Goal: Information Seeking & Learning: Learn about a topic

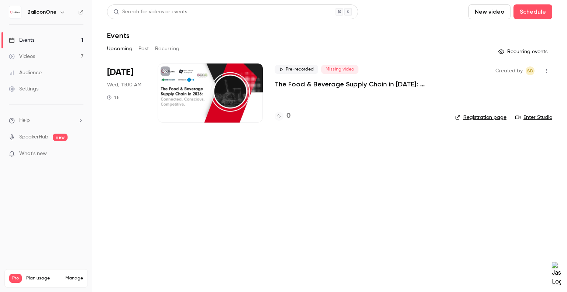
click at [388, 82] on p "The Food & Beverage Supply Chain in [DATE]: Connected, Conscious, Competitive." at bounding box center [358, 84] width 169 height 9
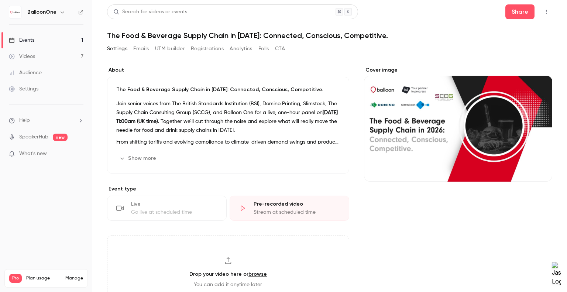
click at [138, 161] on button "Show more" at bounding box center [138, 158] width 44 height 12
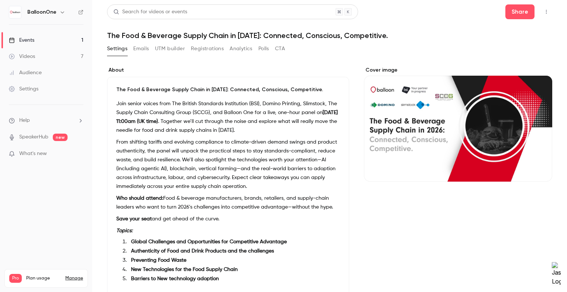
click at [114, 98] on div "The Food & Beverage Supply Chain in [DATE]: Connected, Conscious, Competitive. …" at bounding box center [228, 195] width 242 height 236
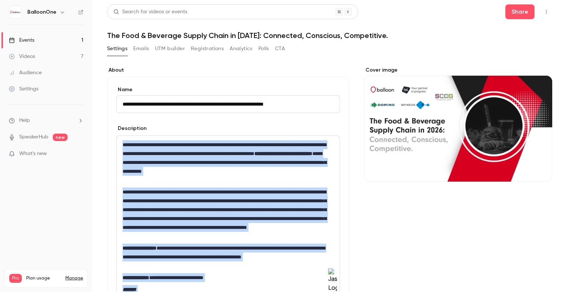
drag, startPoint x: 241, startPoint y: 228, endPoint x: 117, endPoint y: 128, distance: 159.0
click at [117, 128] on div "**********" at bounding box center [228, 237] width 224 height 224
copy div "**********"
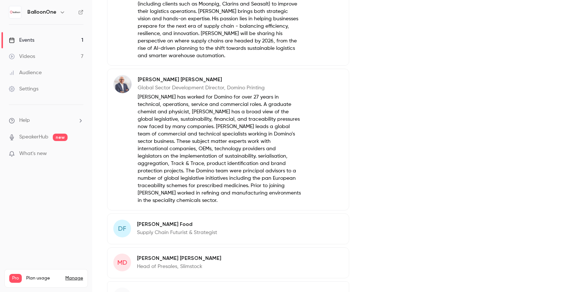
scroll to position [984, 0]
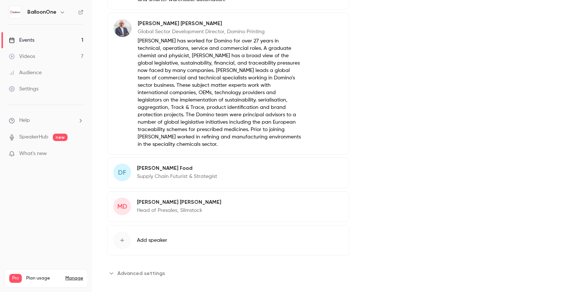
click at [180, 173] on p "Supply Chain Futurist & Strategist" at bounding box center [177, 176] width 80 height 7
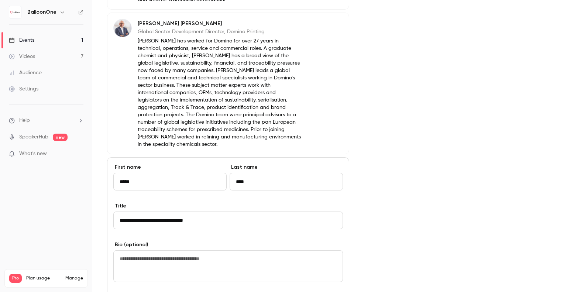
click at [133, 163] on label "First name" at bounding box center [169, 166] width 113 height 7
click at [133, 173] on input "*****" at bounding box center [169, 182] width 113 height 18
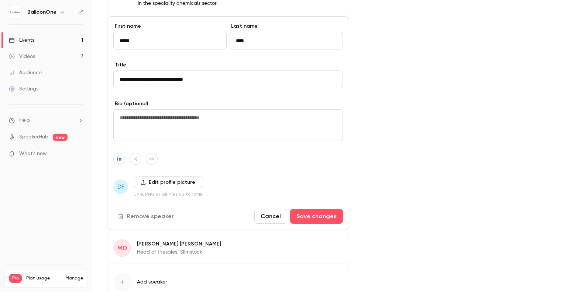
scroll to position [1166, 0]
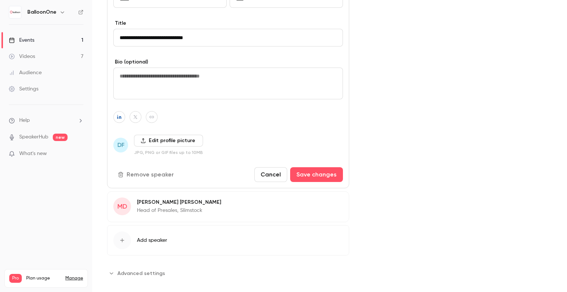
click at [164, 198] on p "[PERSON_NAME]" at bounding box center [179, 201] width 84 height 7
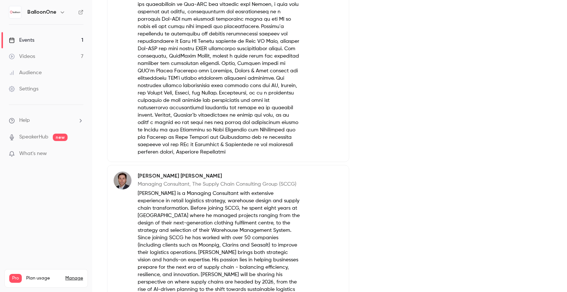
scroll to position [502, 0]
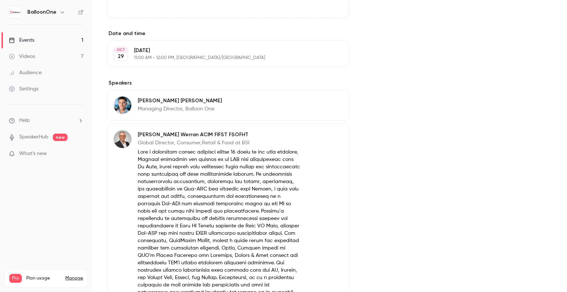
click at [42, 50] on link "Videos 7" at bounding box center [46, 56] width 92 height 16
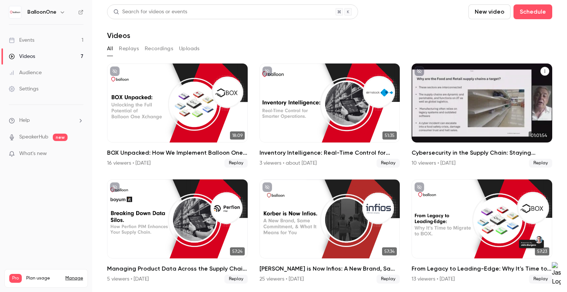
click at [440, 121] on div "Cybersecurity in the Supply Chain: Staying Secure in an Uncertain World - In pa…" at bounding box center [481, 102] width 141 height 79
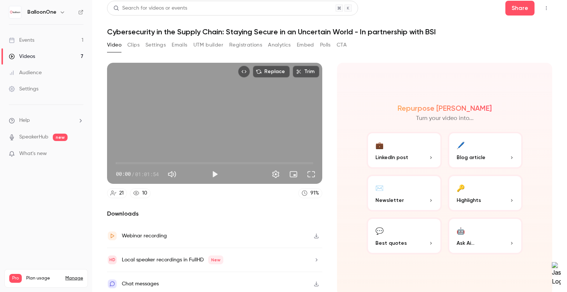
scroll to position [5, 0]
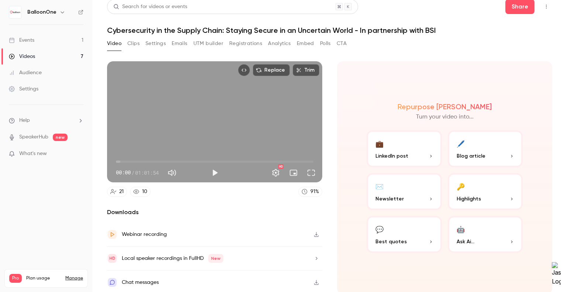
click at [135, 41] on button "Clips" at bounding box center [133, 44] width 12 height 12
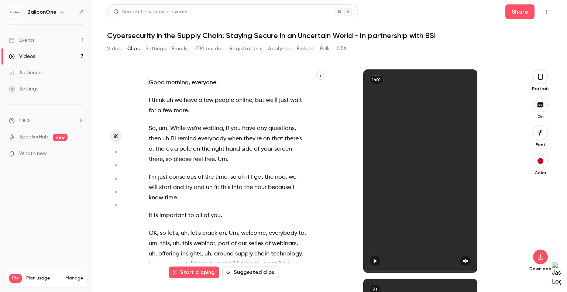
click at [155, 51] on button "Settings" at bounding box center [155, 49] width 20 height 12
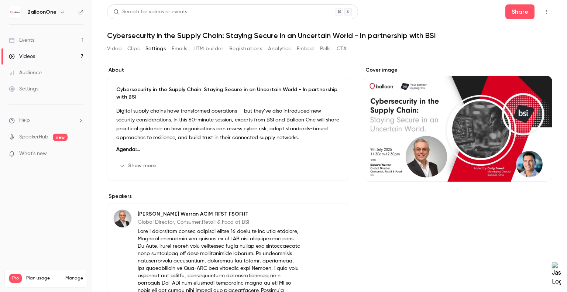
click at [36, 44] on link "Events 1" at bounding box center [46, 40] width 92 height 16
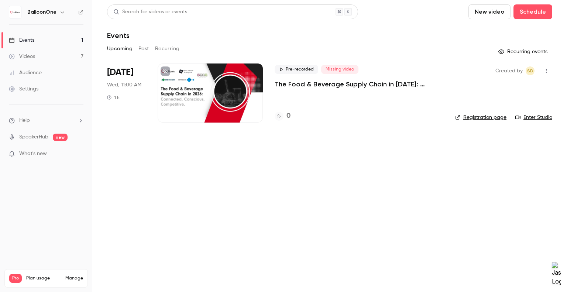
click at [25, 71] on div "Audience" at bounding box center [25, 72] width 33 height 7
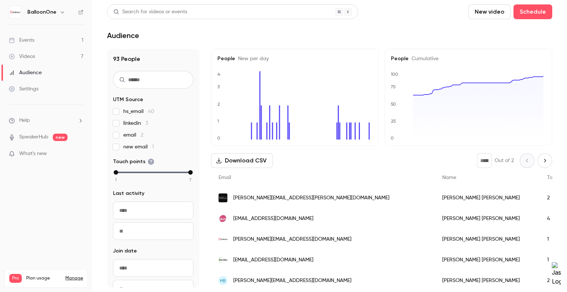
click at [34, 85] on div "Settings" at bounding box center [24, 88] width 30 height 7
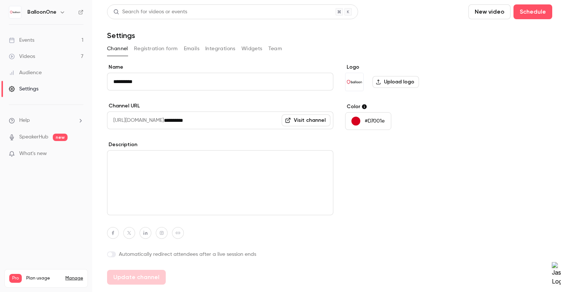
click at [38, 42] on link "Events 1" at bounding box center [46, 40] width 92 height 16
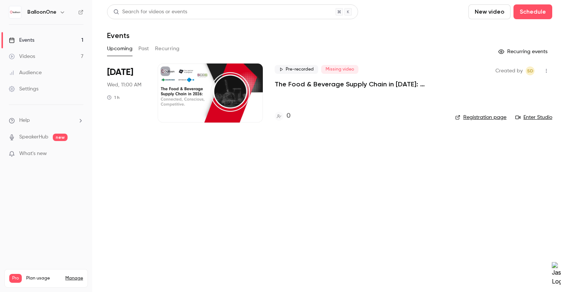
click at [147, 49] on button "Past" at bounding box center [143, 49] width 11 height 12
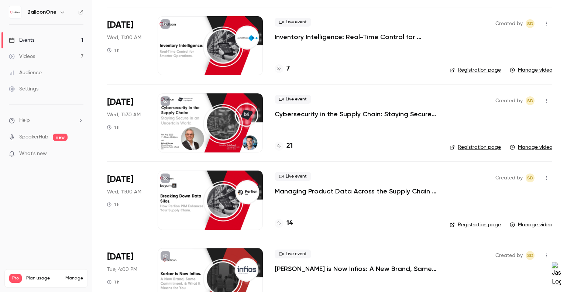
scroll to position [162, 0]
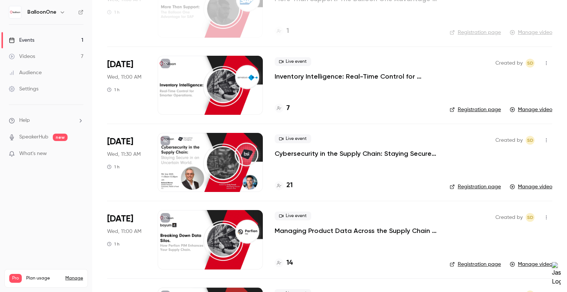
click at [222, 174] on div at bounding box center [210, 162] width 105 height 59
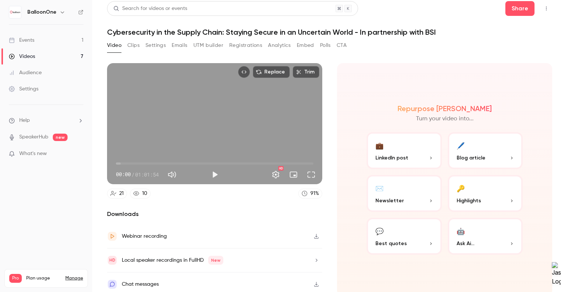
scroll to position [5, 0]
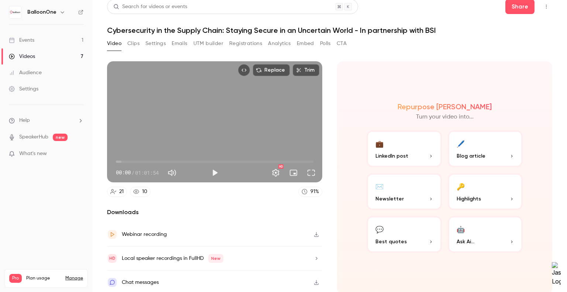
click at [135, 45] on button "Clips" at bounding box center [133, 44] width 12 height 12
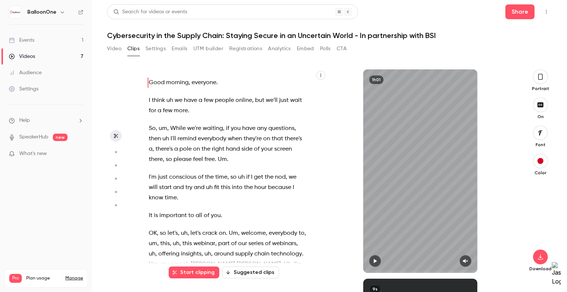
click at [159, 48] on button "Settings" at bounding box center [155, 49] width 20 height 12
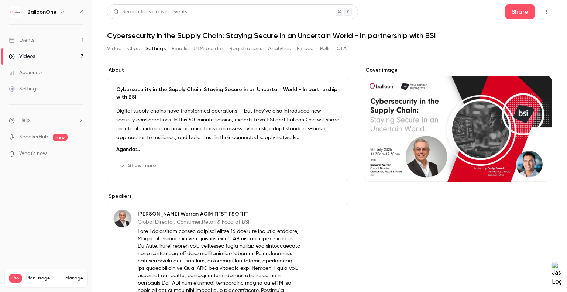
click at [181, 46] on button "Emails" at bounding box center [179, 49] width 15 height 12
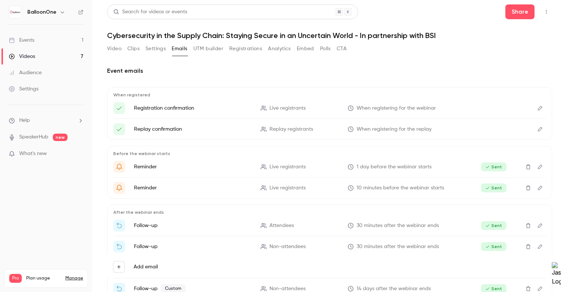
click at [210, 52] on button "UTM builder" at bounding box center [208, 49] width 30 height 12
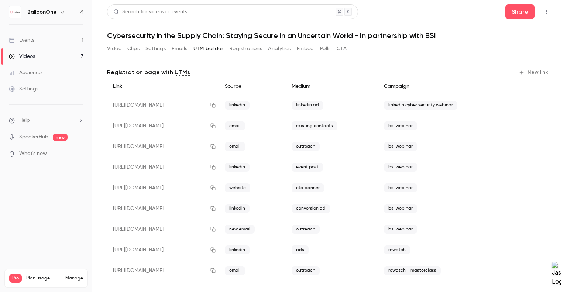
click at [256, 50] on button "Registrations" at bounding box center [245, 49] width 33 height 12
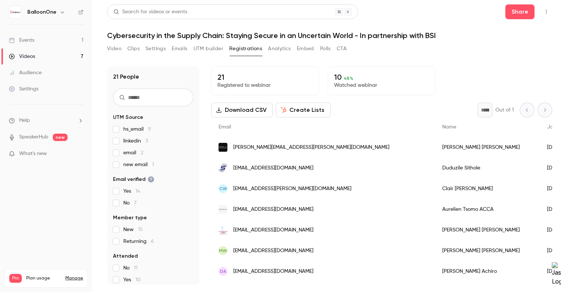
click at [275, 50] on button "Analytics" at bounding box center [279, 49] width 23 height 12
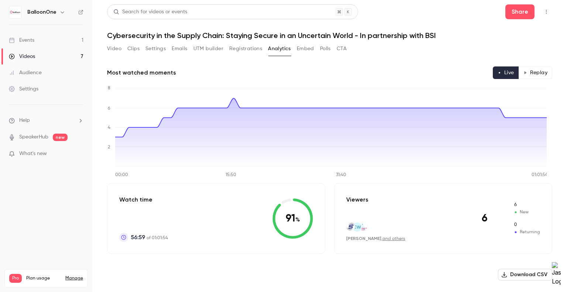
click at [305, 49] on button "Embed" at bounding box center [305, 49] width 17 height 12
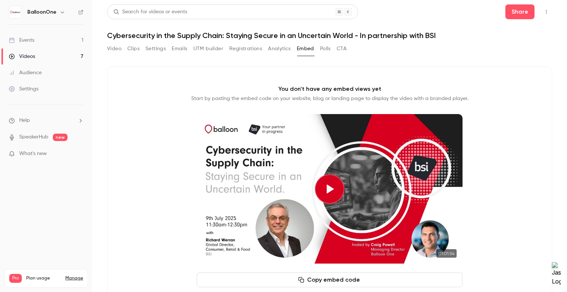
click at [282, 51] on button "Analytics" at bounding box center [279, 49] width 23 height 12
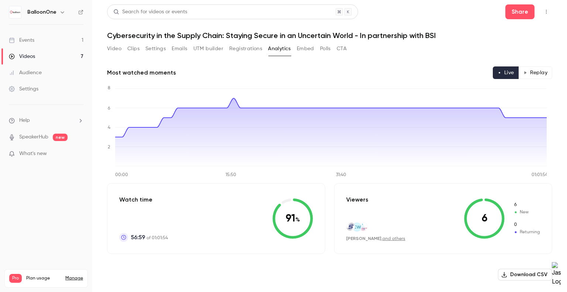
click at [324, 47] on button "Polls" at bounding box center [325, 49] width 11 height 12
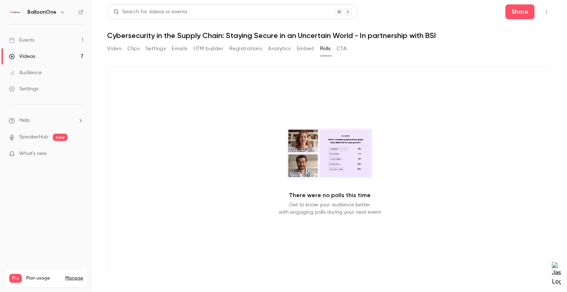
drag, startPoint x: 341, startPoint y: 48, endPoint x: 334, endPoint y: 48, distance: 7.0
click at [340, 48] on button "CTA" at bounding box center [341, 49] width 10 height 12
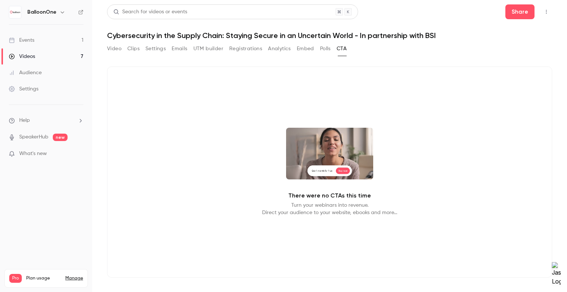
click at [307, 51] on button "Embed" at bounding box center [305, 49] width 17 height 12
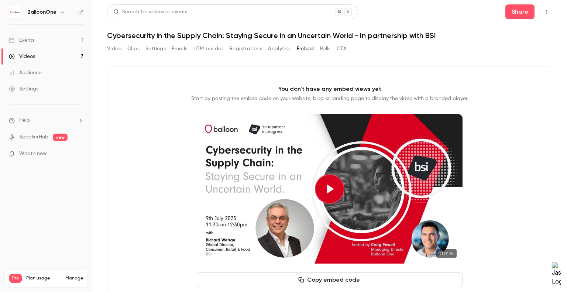
click at [276, 48] on button "Analytics" at bounding box center [279, 49] width 23 height 12
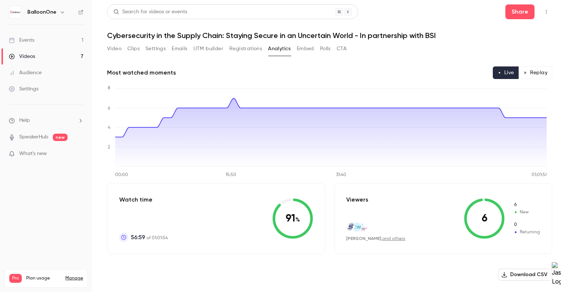
click at [247, 45] on button "Registrations" at bounding box center [245, 49] width 33 height 12
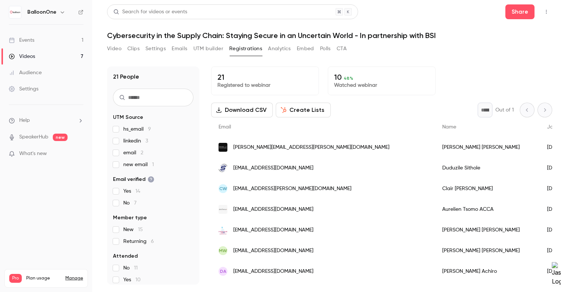
click at [206, 45] on button "UTM builder" at bounding box center [208, 49] width 30 height 12
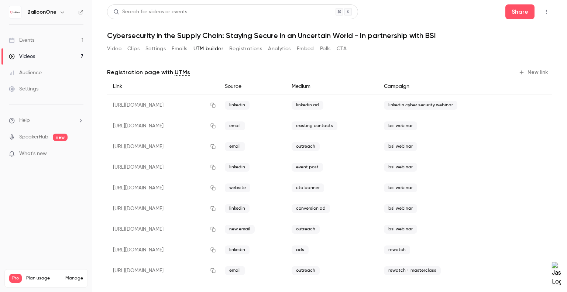
click at [165, 47] on button "Settings" at bounding box center [155, 49] width 20 height 12
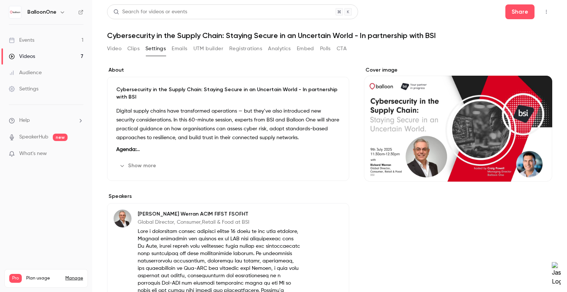
click at [138, 47] on button "Clips" at bounding box center [133, 49] width 12 height 12
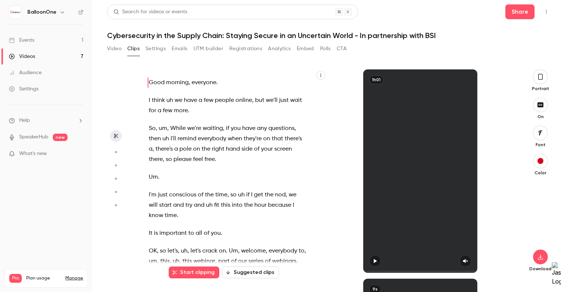
click at [153, 45] on button "Settings" at bounding box center [155, 49] width 20 height 12
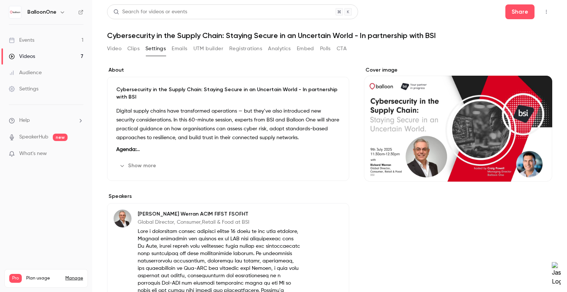
click at [31, 43] on div "Events" at bounding box center [21, 40] width 25 height 7
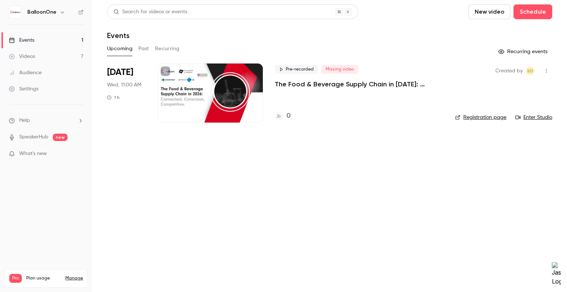
click at [308, 158] on main "Search for videos or events New video Schedule Events Upcoming Past Recurring R…" at bounding box center [329, 146] width 474 height 292
click at [322, 94] on div "Pre-recorded Missing video The Food & Beverage Supply Chain in [DATE]: Connecte…" at bounding box center [358, 92] width 169 height 59
click at [315, 87] on p "The Food & Beverage Supply Chain in [DATE]: Connected, Conscious, Competitive." at bounding box center [358, 84] width 169 height 9
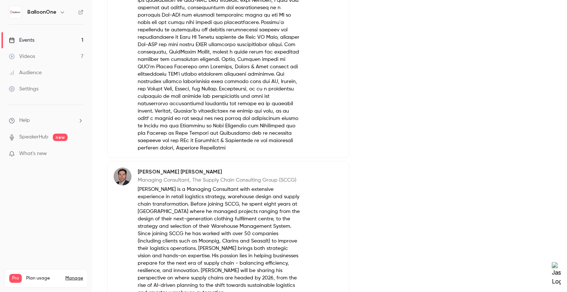
scroll to position [664, 0]
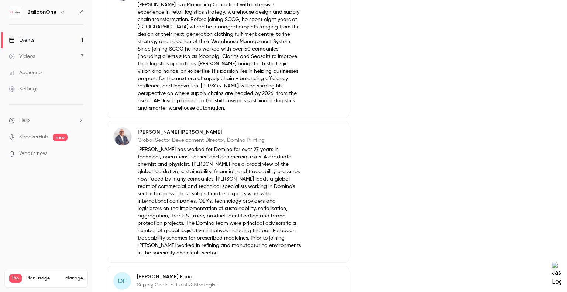
click at [267, 146] on p "[PERSON_NAME] has worked for Domino for over 27 years in technical, operations,…" at bounding box center [219, 201] width 163 height 111
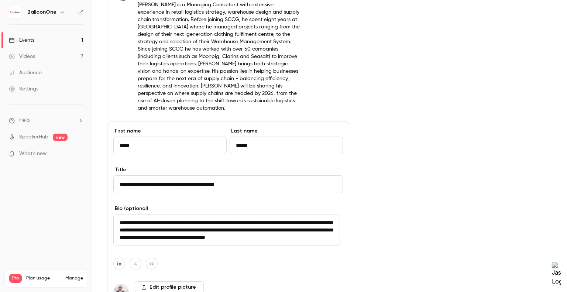
click at [242, 180] on input "**********" at bounding box center [227, 184] width 229 height 18
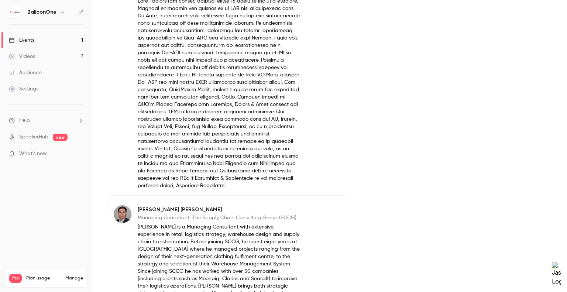
scroll to position [439, 0]
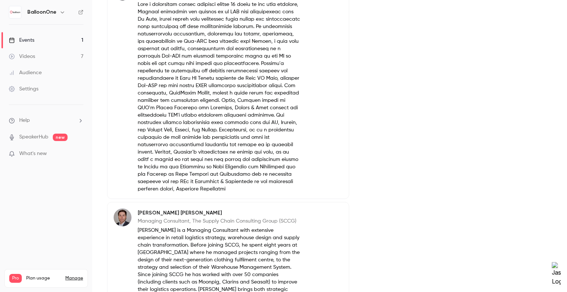
click at [356, 225] on div "About The Food & Beverage Supply Chain in [DATE]: Connected, Conscious, Competi…" at bounding box center [329, 156] width 445 height 1057
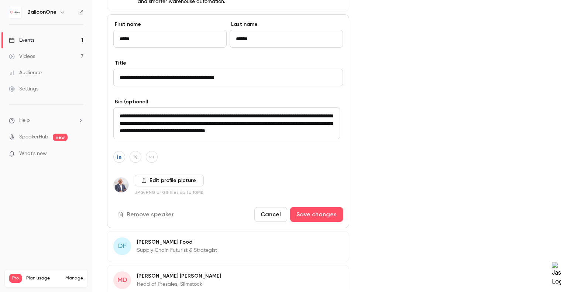
scroll to position [844, 0]
